Goal: Ask a question: Seek information or help from site administrators or community

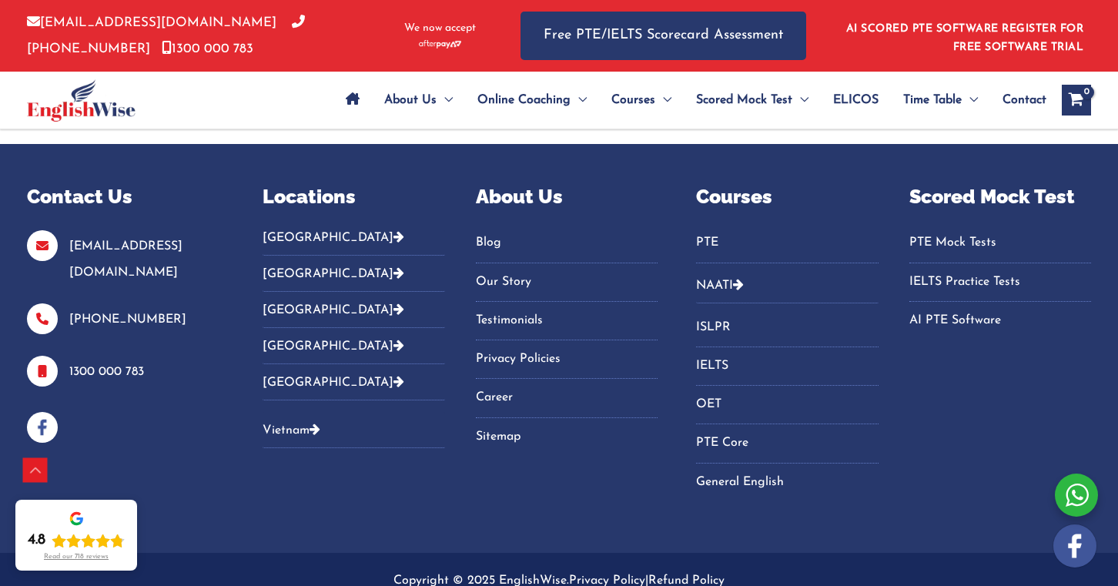
scroll to position [4655, 0]
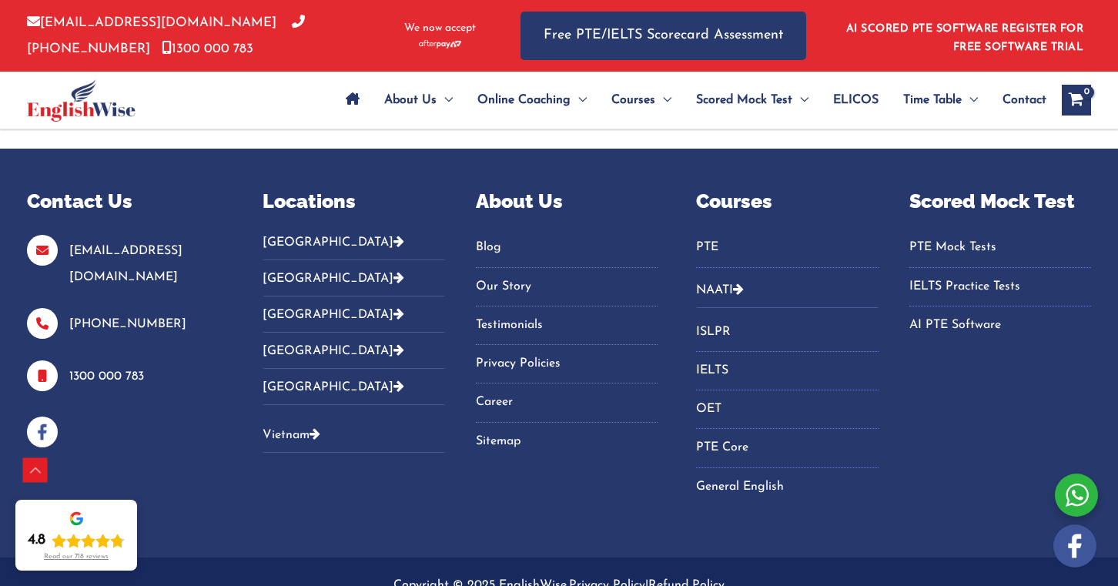
click at [283, 235] on button "[GEOGRAPHIC_DATA]" at bounding box center [354, 247] width 182 height 25
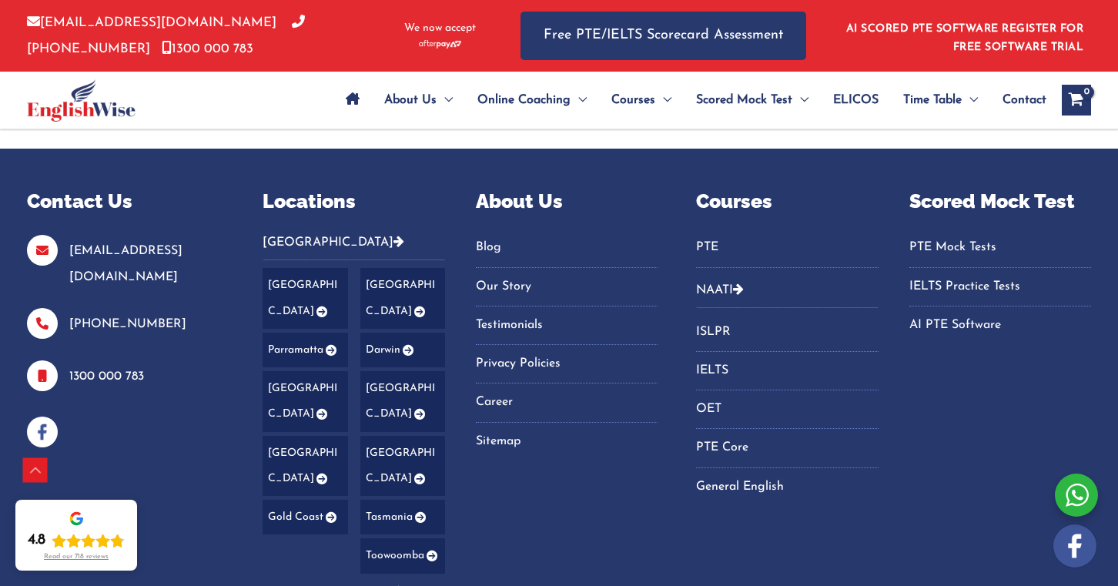
click at [296, 371] on link "[GEOGRAPHIC_DATA]" at bounding box center [305, 401] width 85 height 61
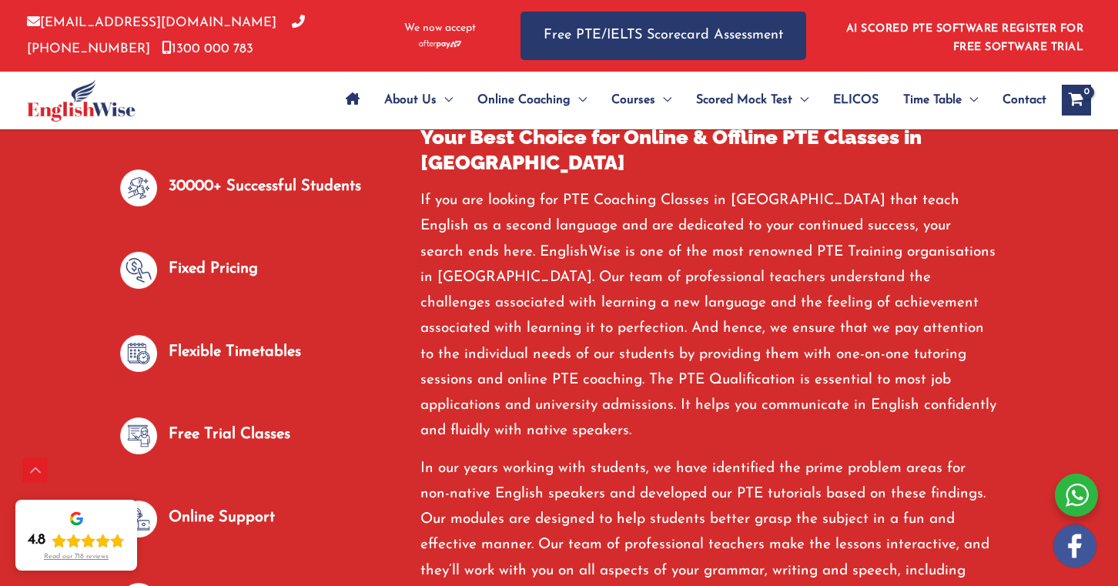
scroll to position [801, 0]
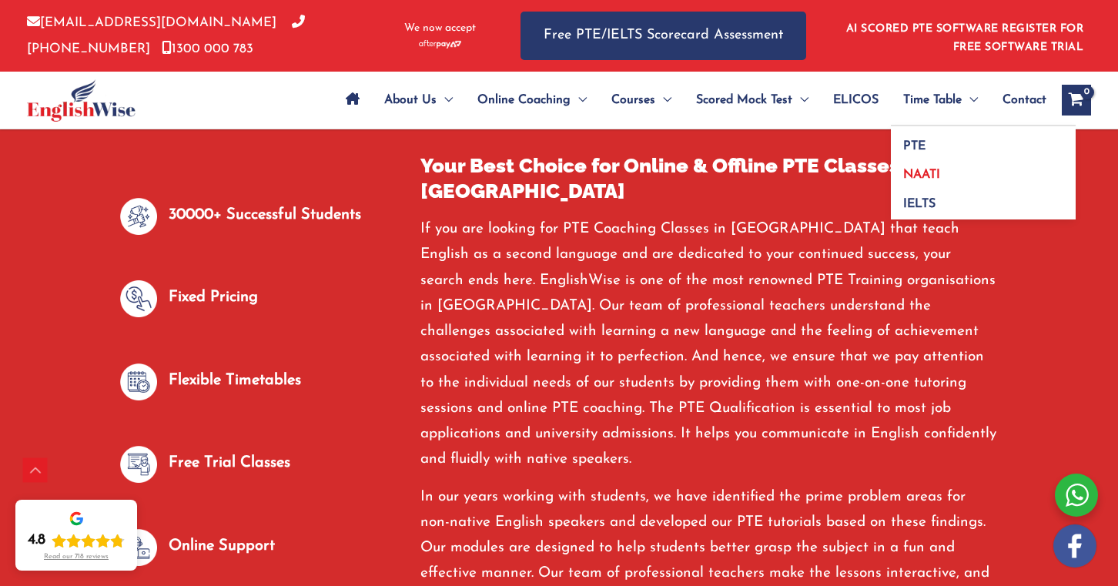
click at [923, 170] on span "NAATI" at bounding box center [921, 175] width 37 height 12
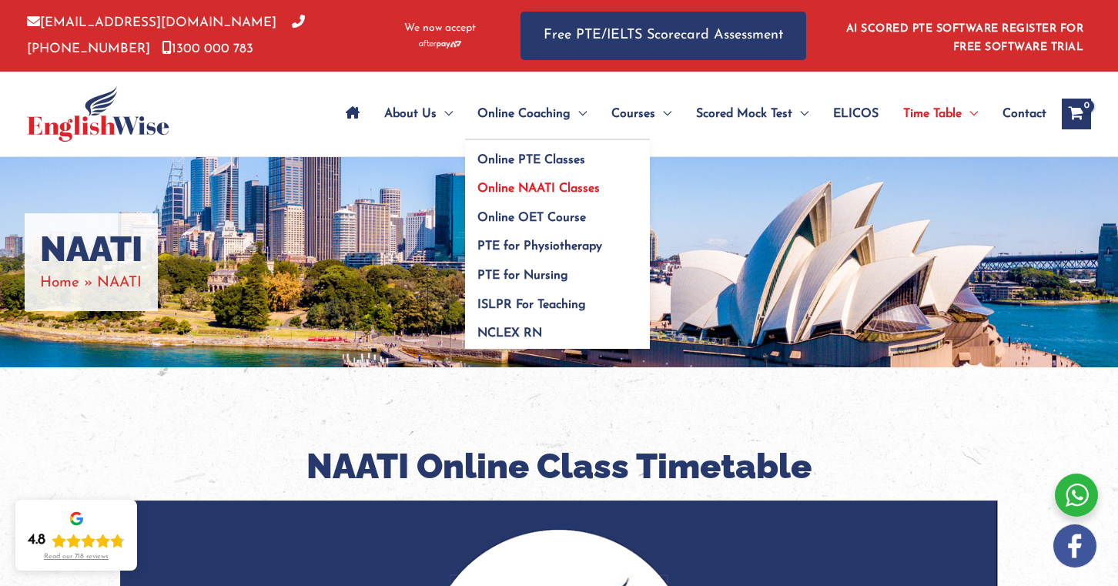
click at [535, 186] on span "Online NAATI Classes" at bounding box center [539, 189] width 122 height 12
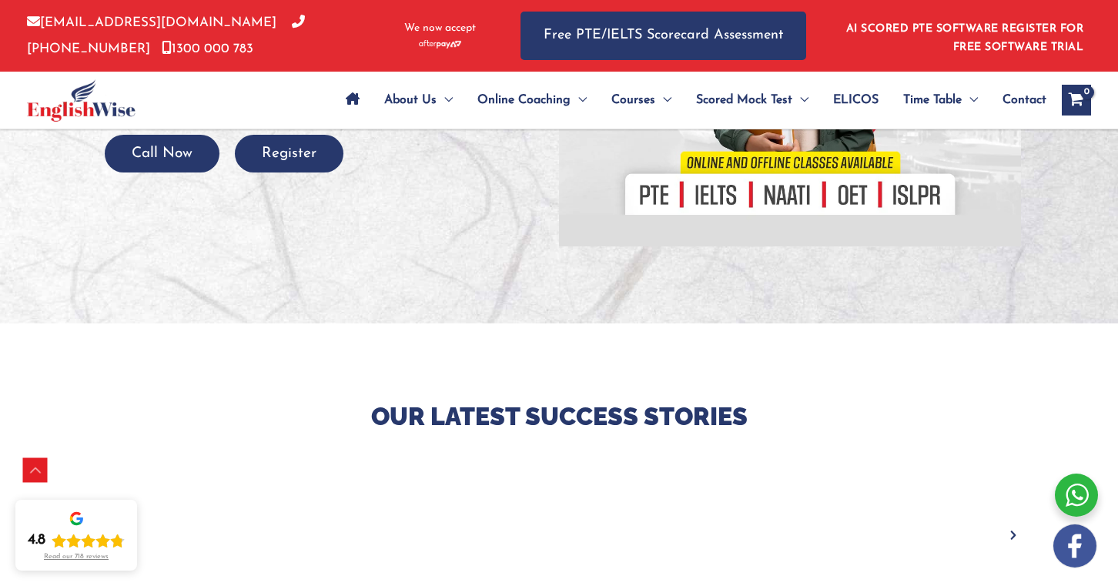
scroll to position [360, 0]
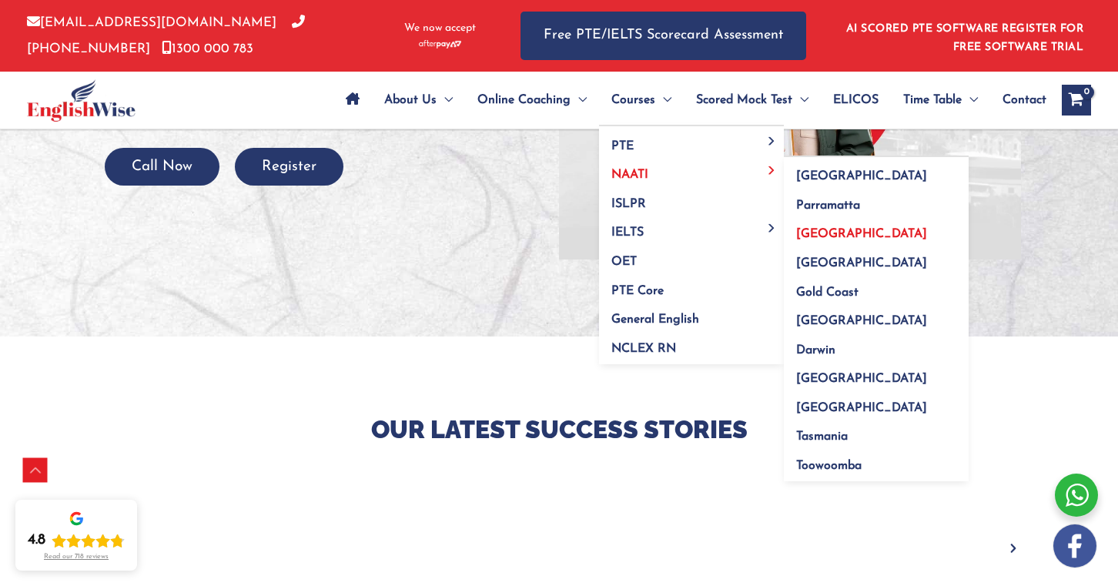
click at [837, 232] on span "[GEOGRAPHIC_DATA]" at bounding box center [861, 234] width 131 height 12
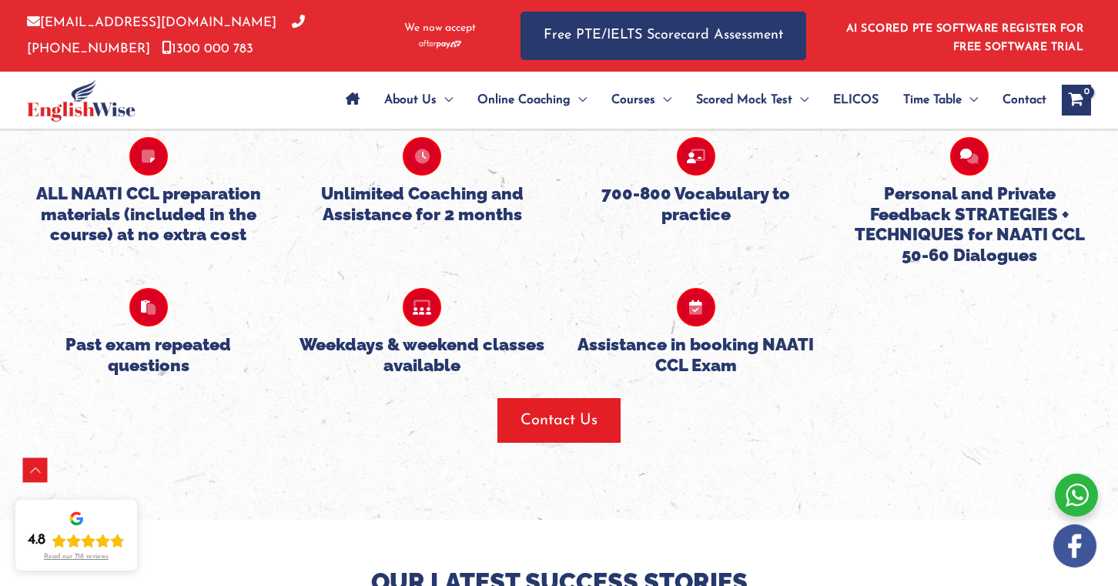
scroll to position [1584, 0]
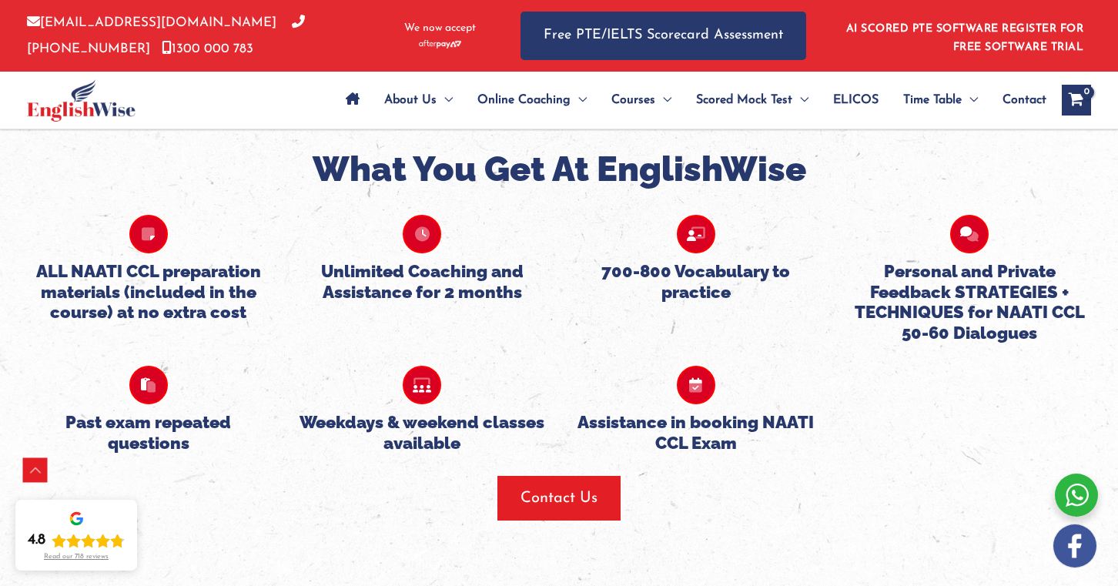
click at [758, 302] on div "ALL NAATI CCL preparation materials (included in the course) at no extra cost U…" at bounding box center [559, 267] width 1095 height 151
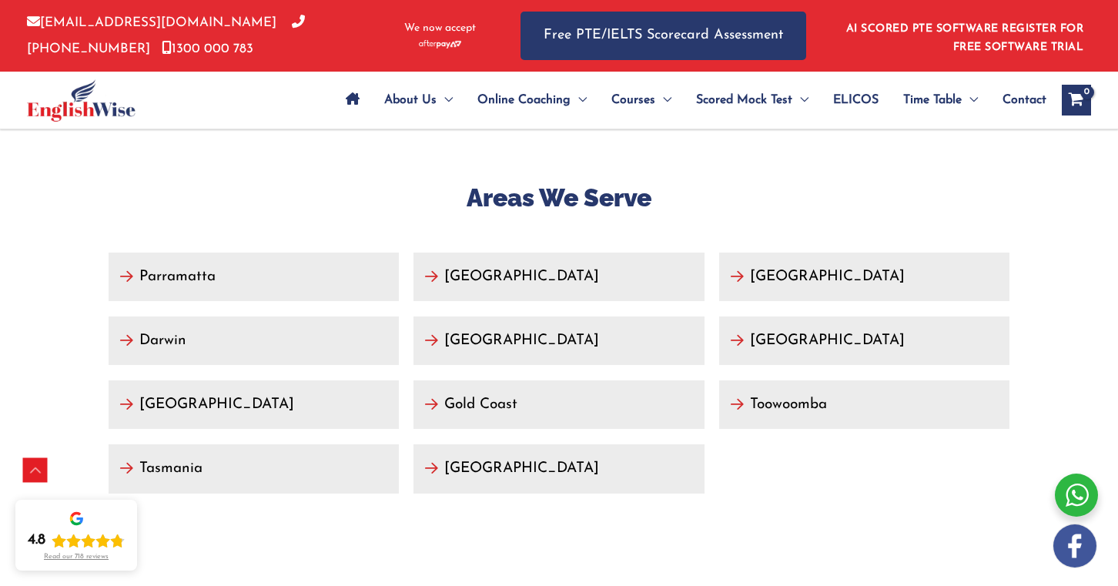
scroll to position [5925, 0]
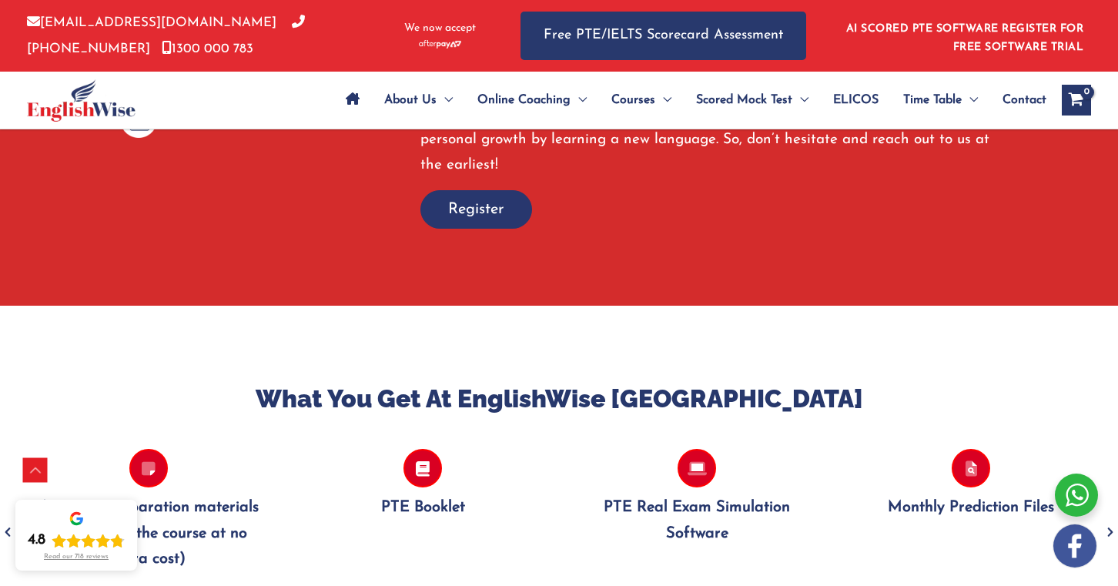
scroll to position [1180, 0]
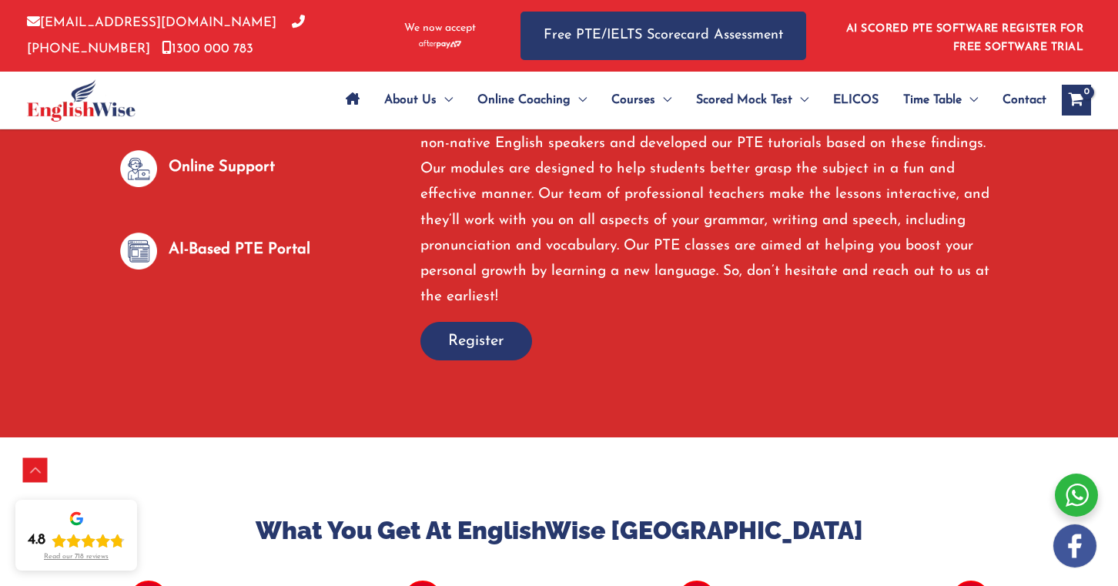
click at [470, 327] on span "button" at bounding box center [476, 341] width 110 height 37
click at [493, 330] on span "Register" at bounding box center [476, 341] width 56 height 22
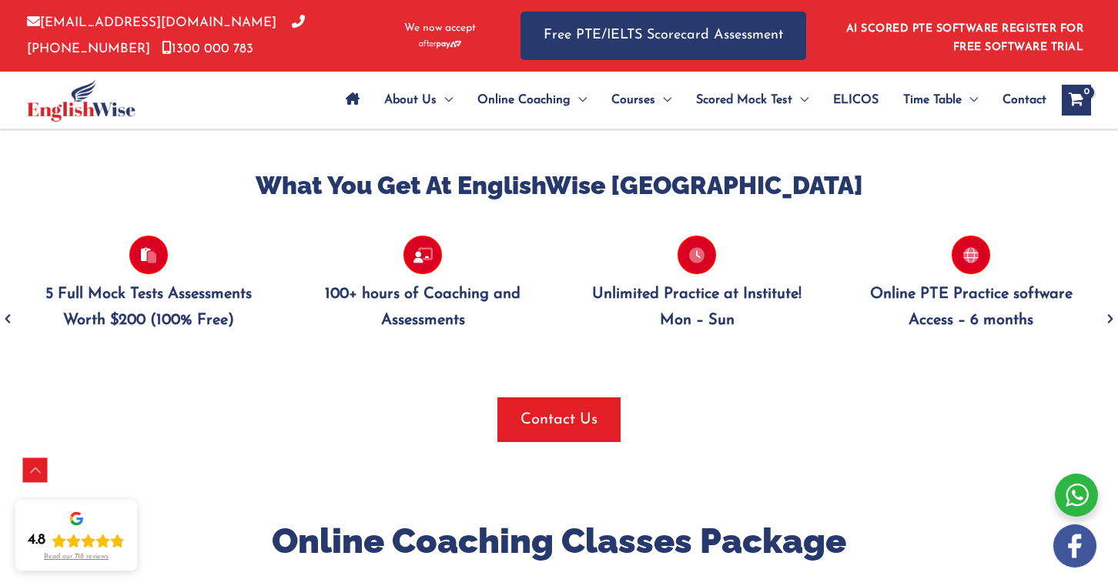
scroll to position [1548, 0]
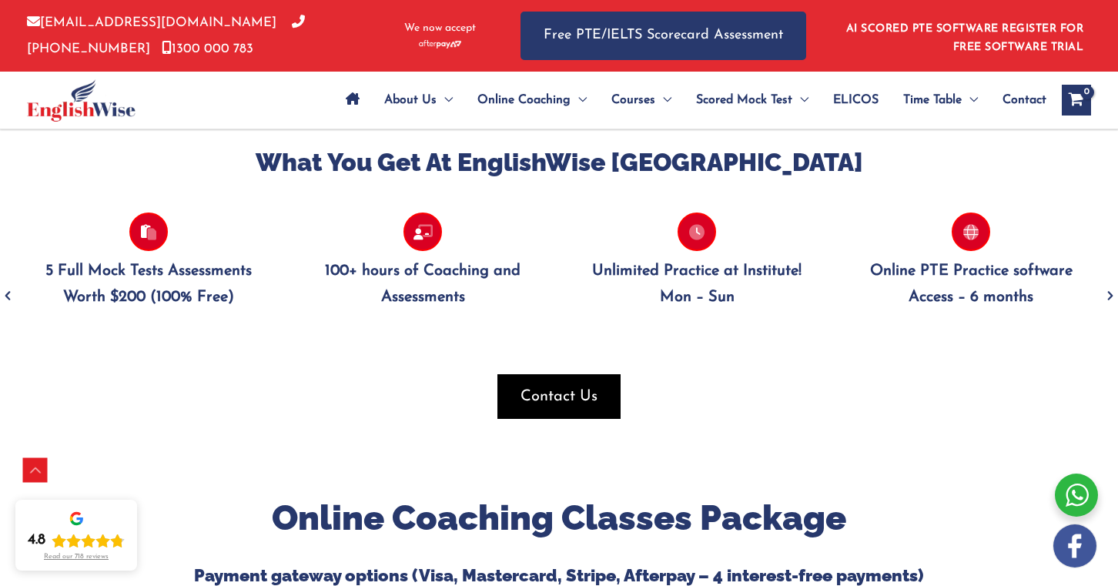
click at [550, 386] on span "Contact Us" at bounding box center [559, 397] width 77 height 22
click at [552, 386] on span "Contact Us" at bounding box center [559, 397] width 77 height 22
click at [1016, 97] on span "Contact" at bounding box center [1025, 100] width 44 height 54
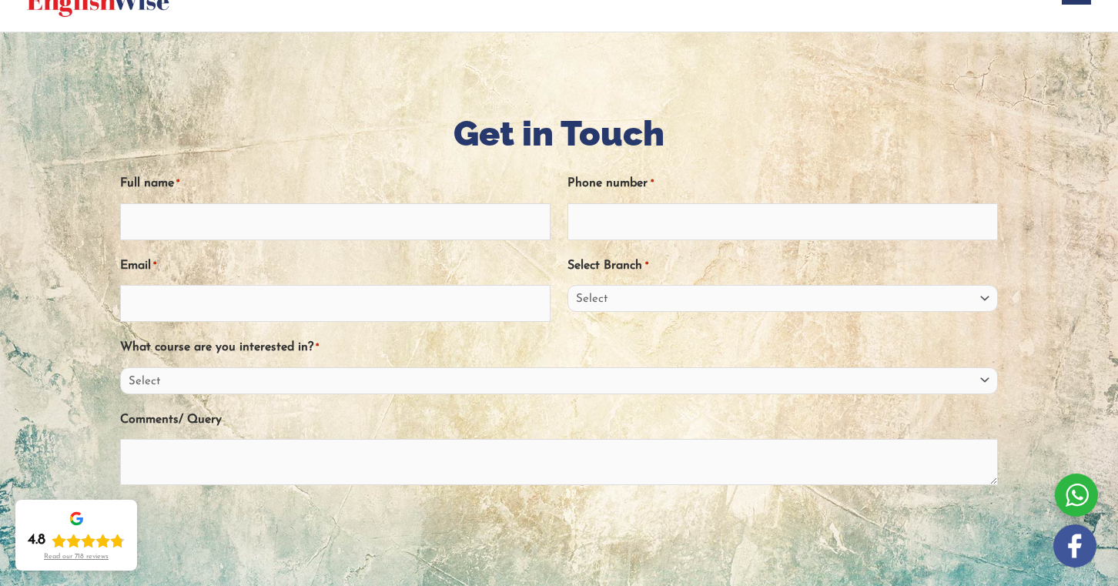
scroll to position [132, 0]
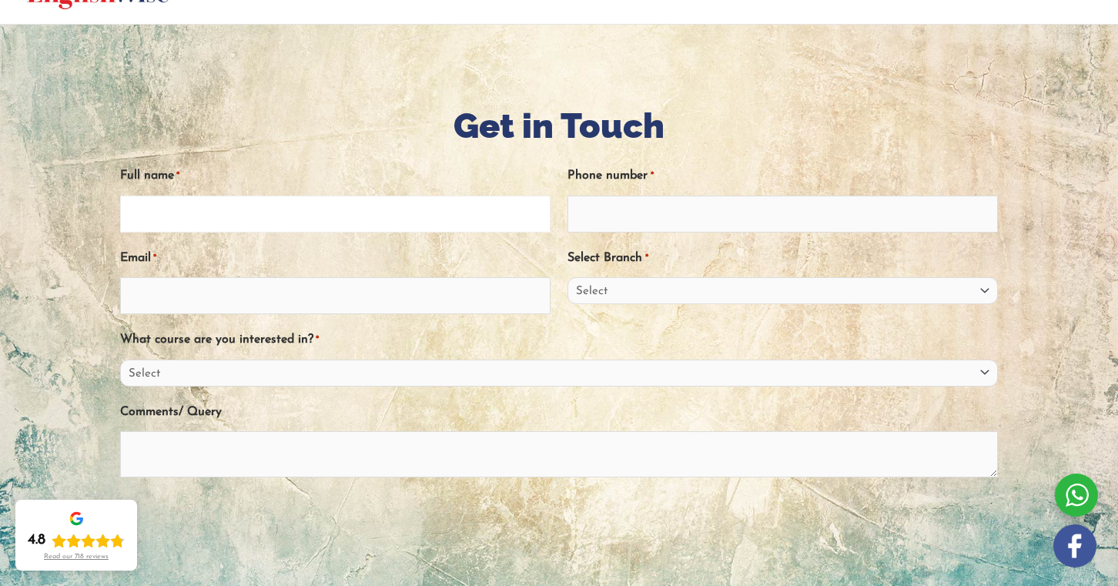
click at [451, 226] on input "Full name *" at bounding box center [335, 214] width 431 height 37
type input "Praisy Joseph"
type input "0466265995"
type input "praisyjoseph2001@gmail.com"
click at [659, 283] on select "Select Sydney City Center Sydney Parramatta EnglishWise Global Brisbane Gold Co…" at bounding box center [783, 290] width 431 height 27
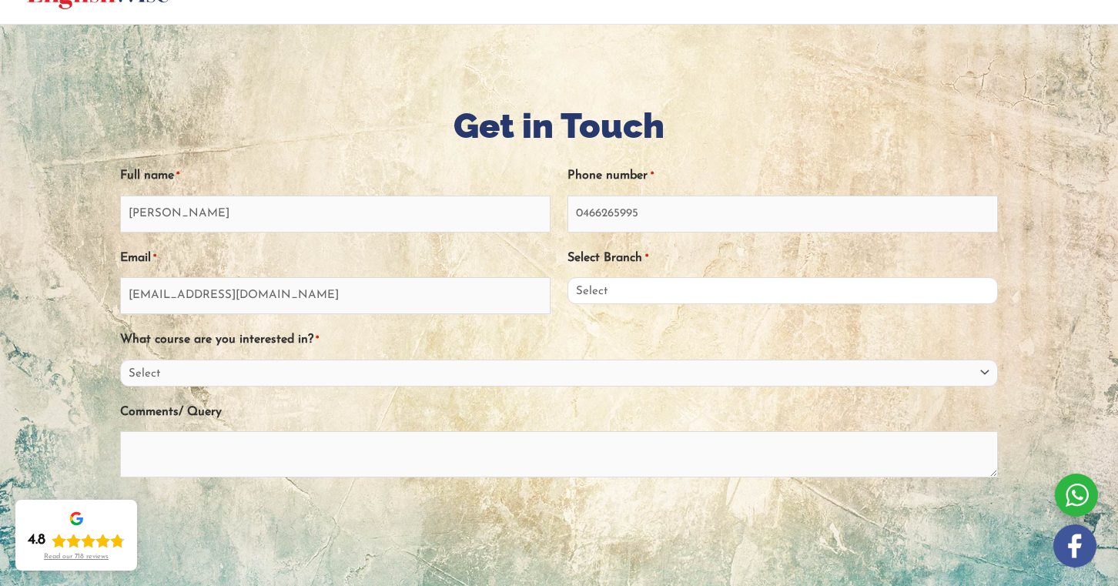
click at [568, 278] on select "Select Sydney City Center Sydney Parramatta EnglishWise Global Brisbane Gold Co…" at bounding box center [783, 290] width 431 height 27
click at [659, 283] on select "Select Sydney City Center Sydney Parramatta EnglishWise Global Brisbane Gold Co…" at bounding box center [783, 290] width 431 height 27
select select "Victoria"
click at [568, 278] on select "Select Sydney City Center Sydney Parramatta EnglishWise Global Brisbane Gold Co…" at bounding box center [783, 290] width 431 height 27
click at [409, 371] on select "Select PTE NAATI IELTS OET General English" at bounding box center [559, 373] width 878 height 27
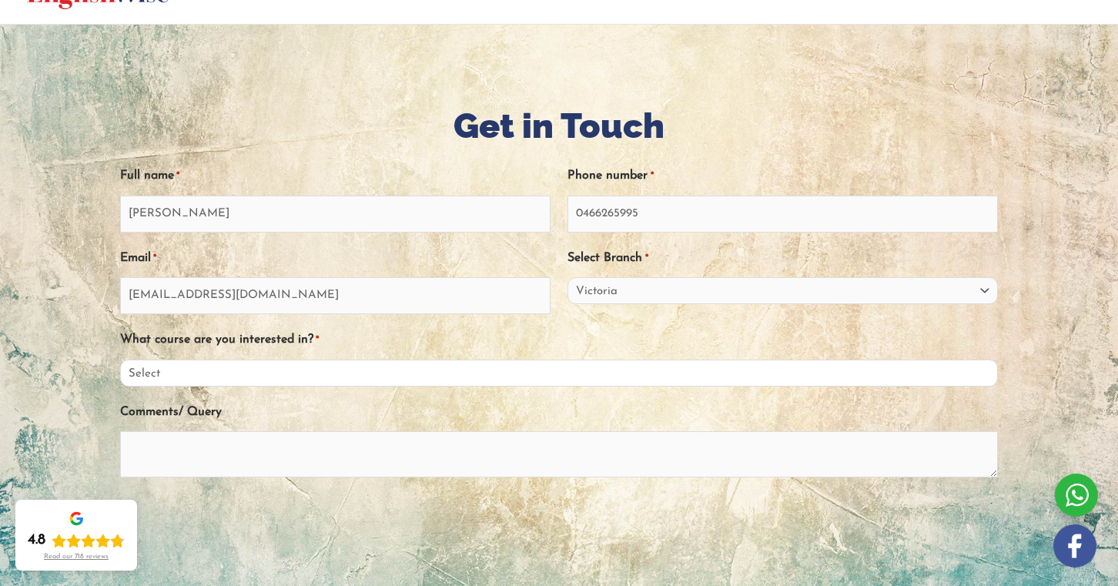
select select "NAATI"
click at [120, 360] on select "Select PTE NAATI IELTS OET General English" at bounding box center [559, 373] width 878 height 27
click at [352, 460] on textarea "Comments/ Query" at bounding box center [559, 454] width 878 height 46
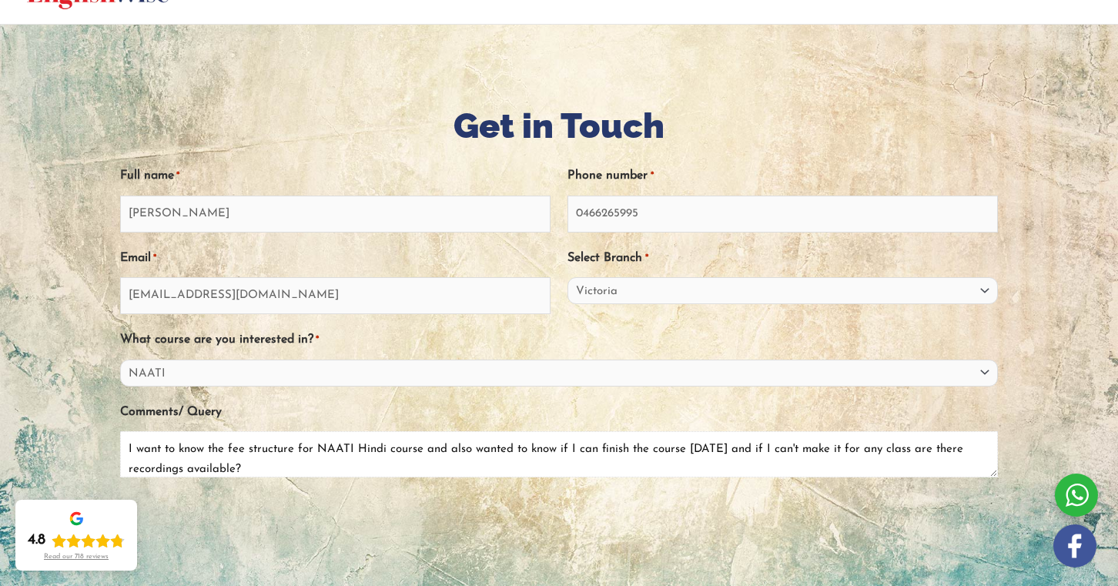
scroll to position [11, 0]
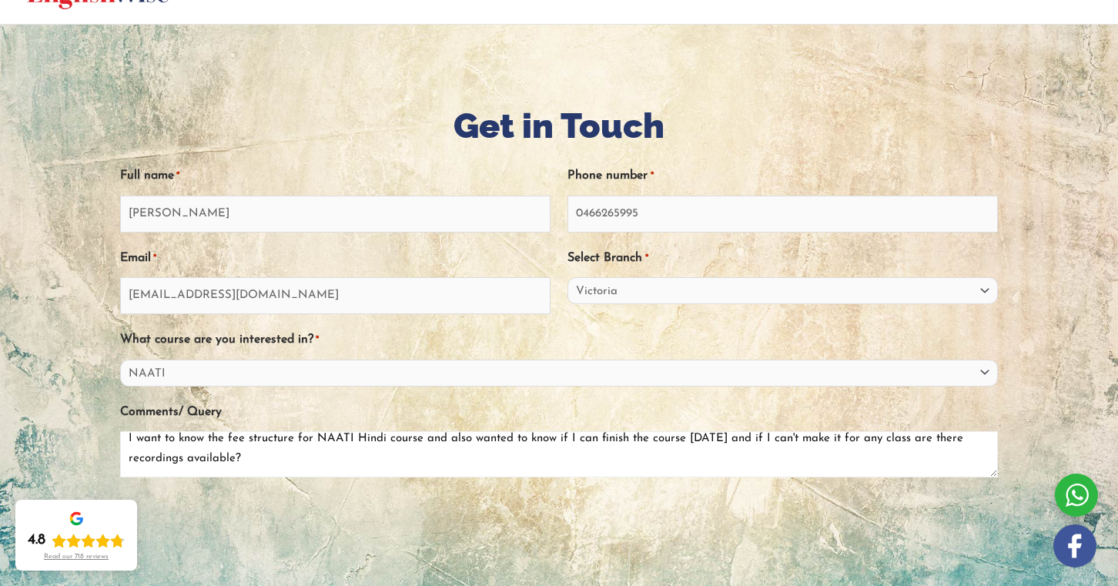
type textarea "I want to know the fee structure for NAATI Hindi course and also wanted to know…"
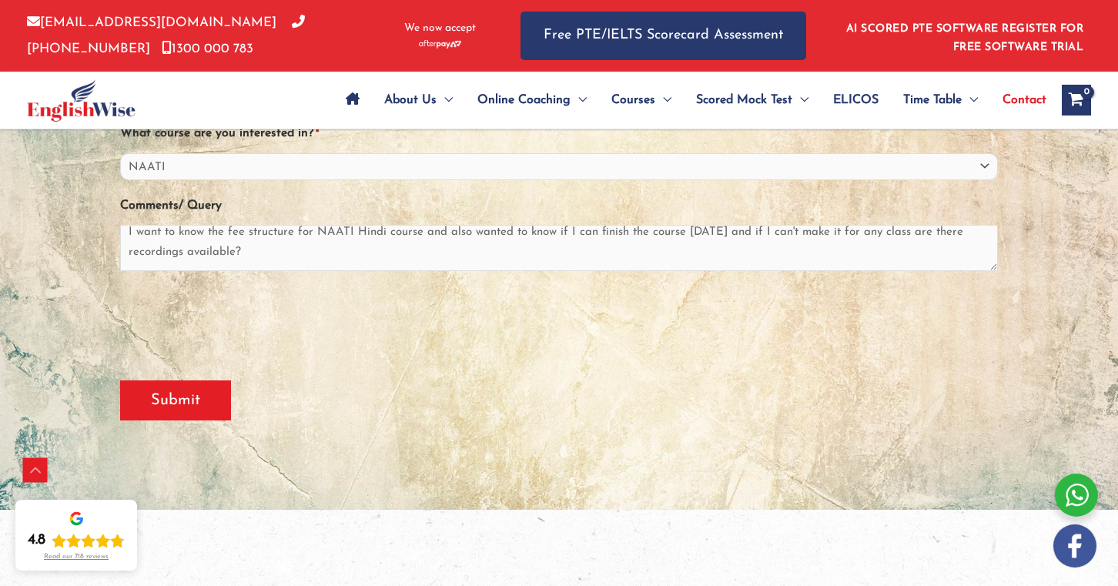
scroll to position [424, 0]
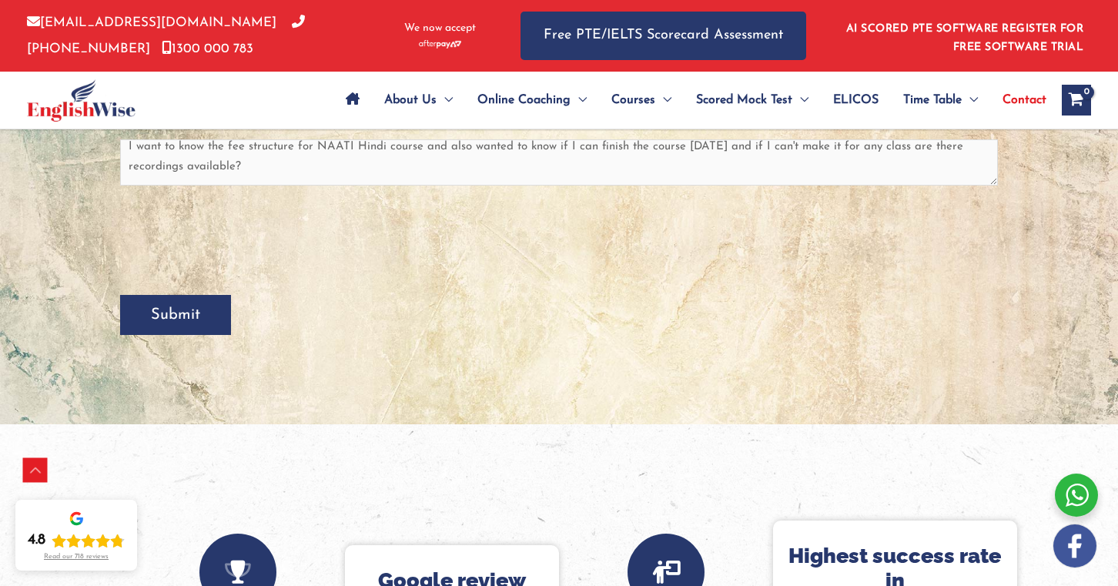
click at [209, 324] on input "Submit" at bounding box center [175, 315] width 111 height 40
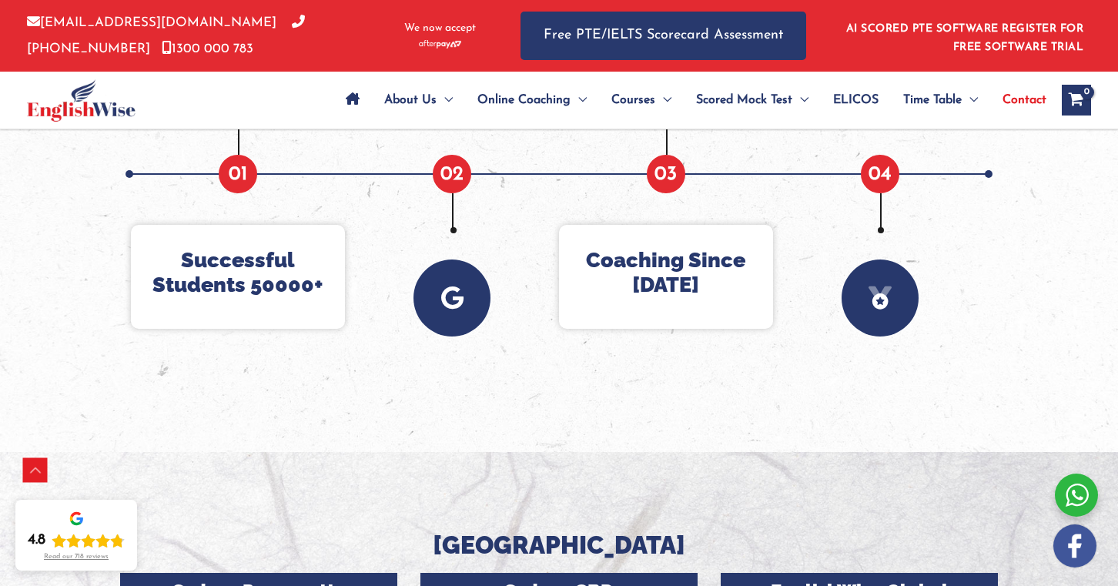
scroll to position [981, 0]
